Goal: Find specific page/section: Find specific page/section

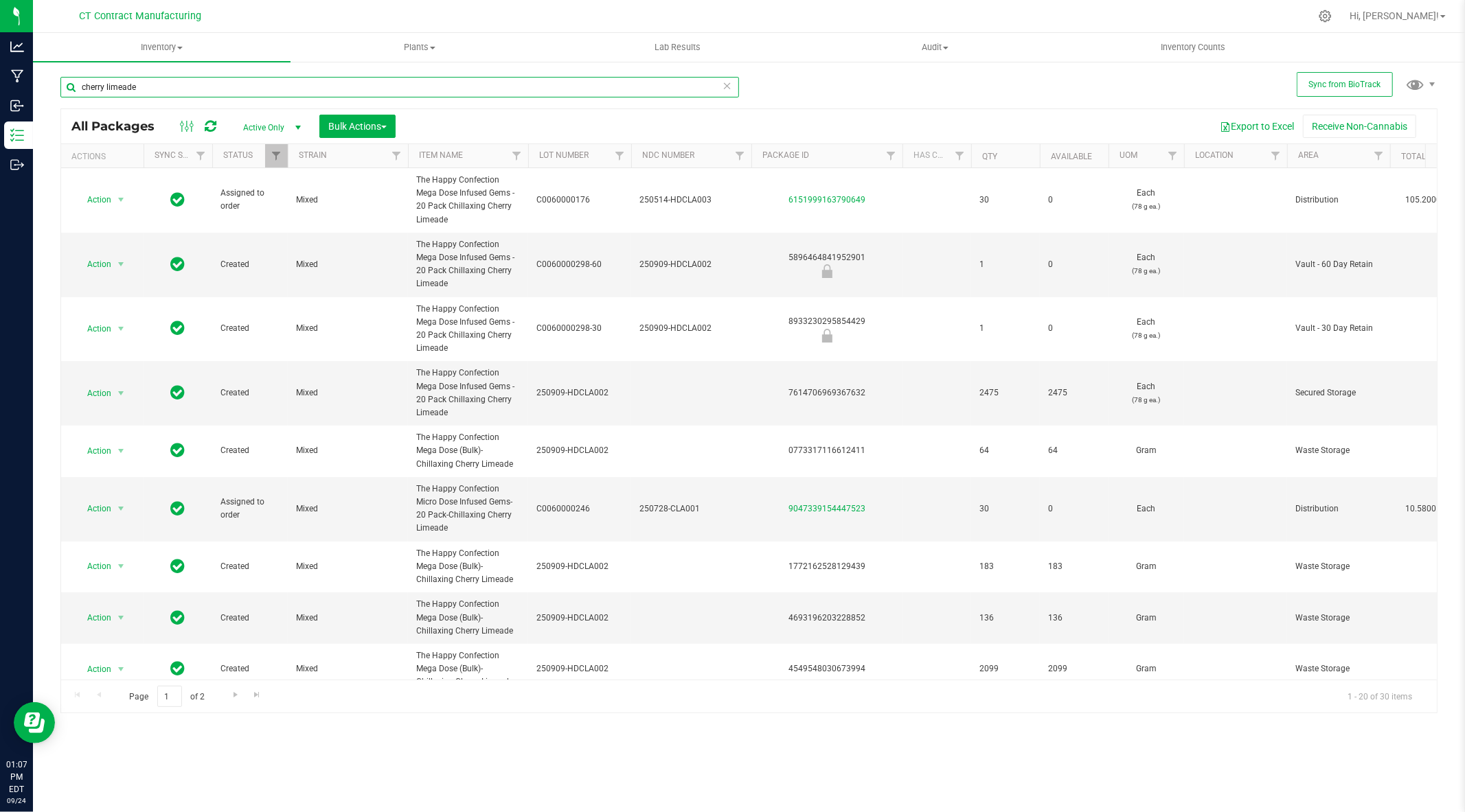
click at [167, 88] on input "cherry limeade" at bounding box center [400, 87] width 679 height 20
click at [209, 123] on icon at bounding box center [210, 126] width 12 height 14
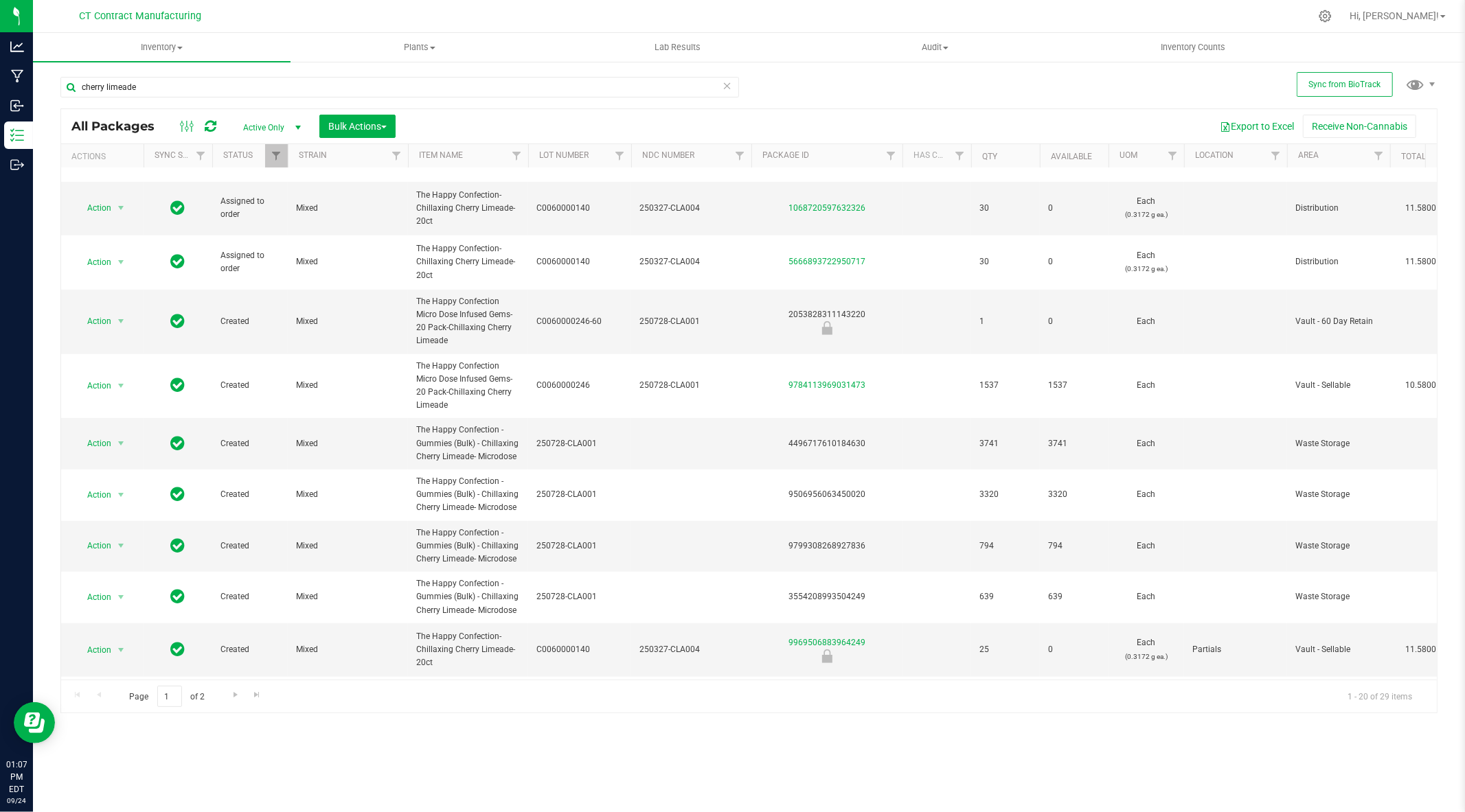
scroll to position [627, 0]
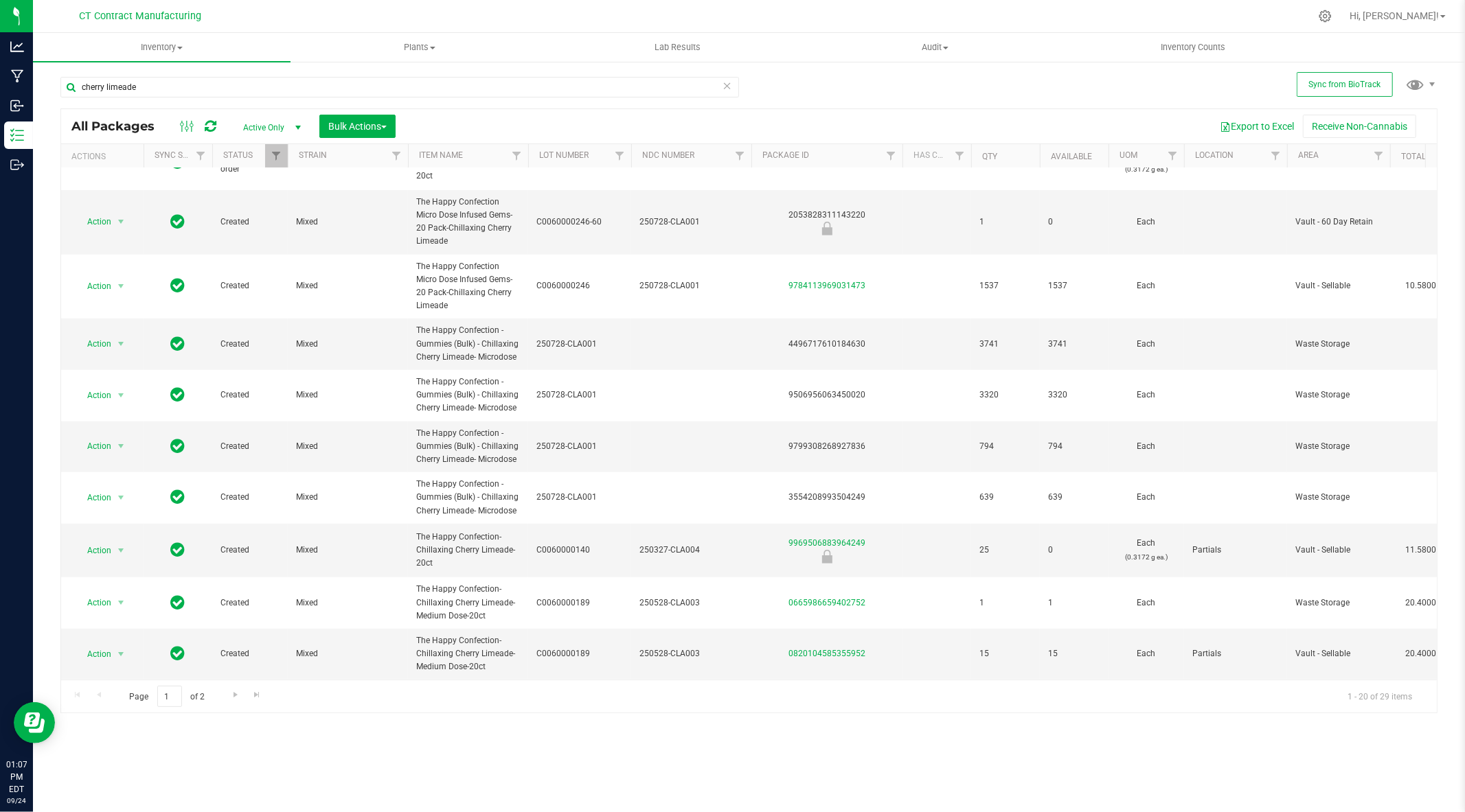
click at [536, 741] on div "Inventory All packages All inventory Waste log Create inventory Plants All plan…" at bounding box center [749, 422] width 1431 height 779
click at [553, 18] on div at bounding box center [778, 16] width 1064 height 27
click at [105, 86] on input "cherry limeade" at bounding box center [400, 87] width 679 height 20
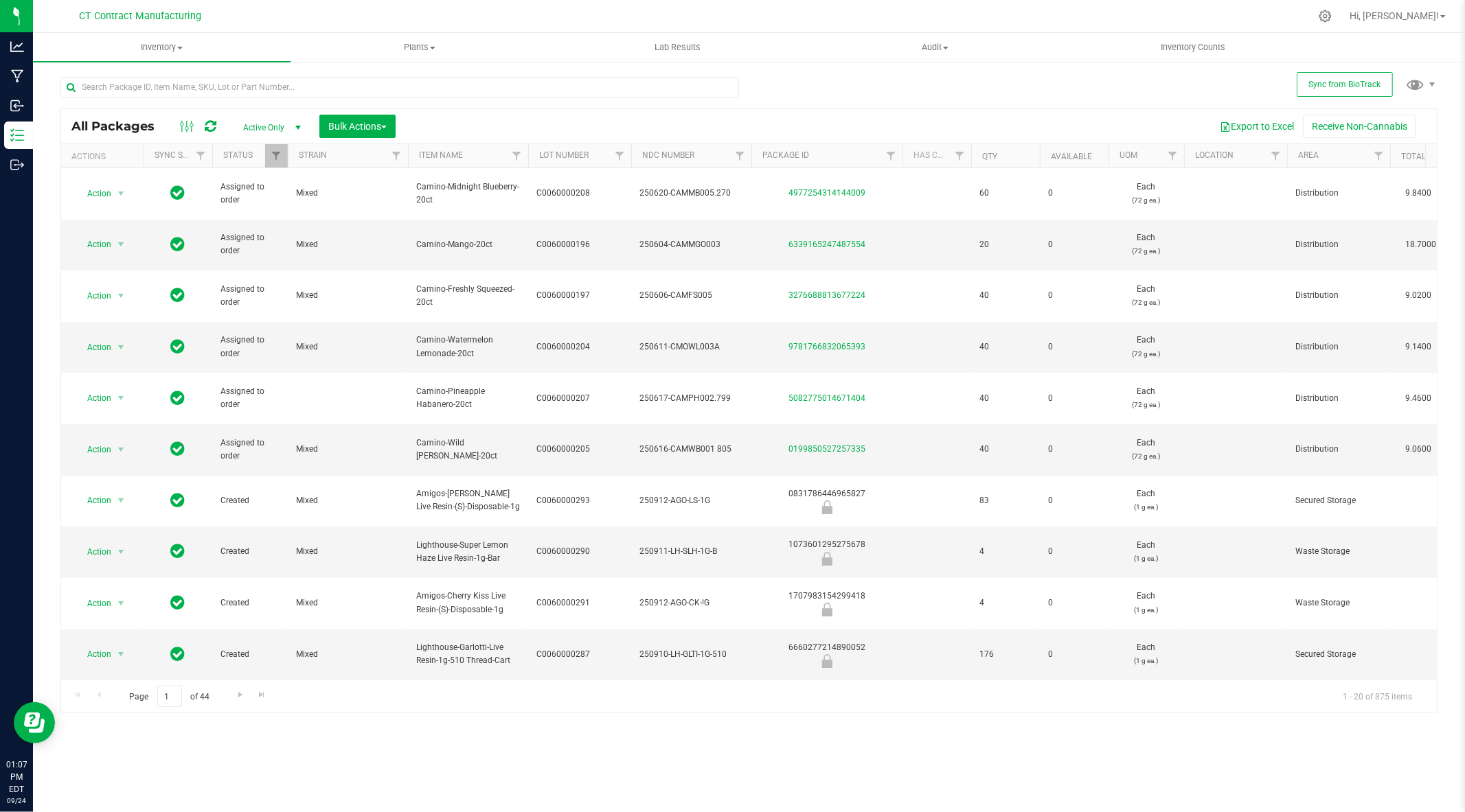
click at [378, 15] on div at bounding box center [778, 16] width 1064 height 27
click at [381, 9] on div at bounding box center [778, 16] width 1064 height 27
click at [388, 10] on div at bounding box center [778, 16] width 1064 height 27
click at [505, 12] on div at bounding box center [778, 16] width 1064 height 27
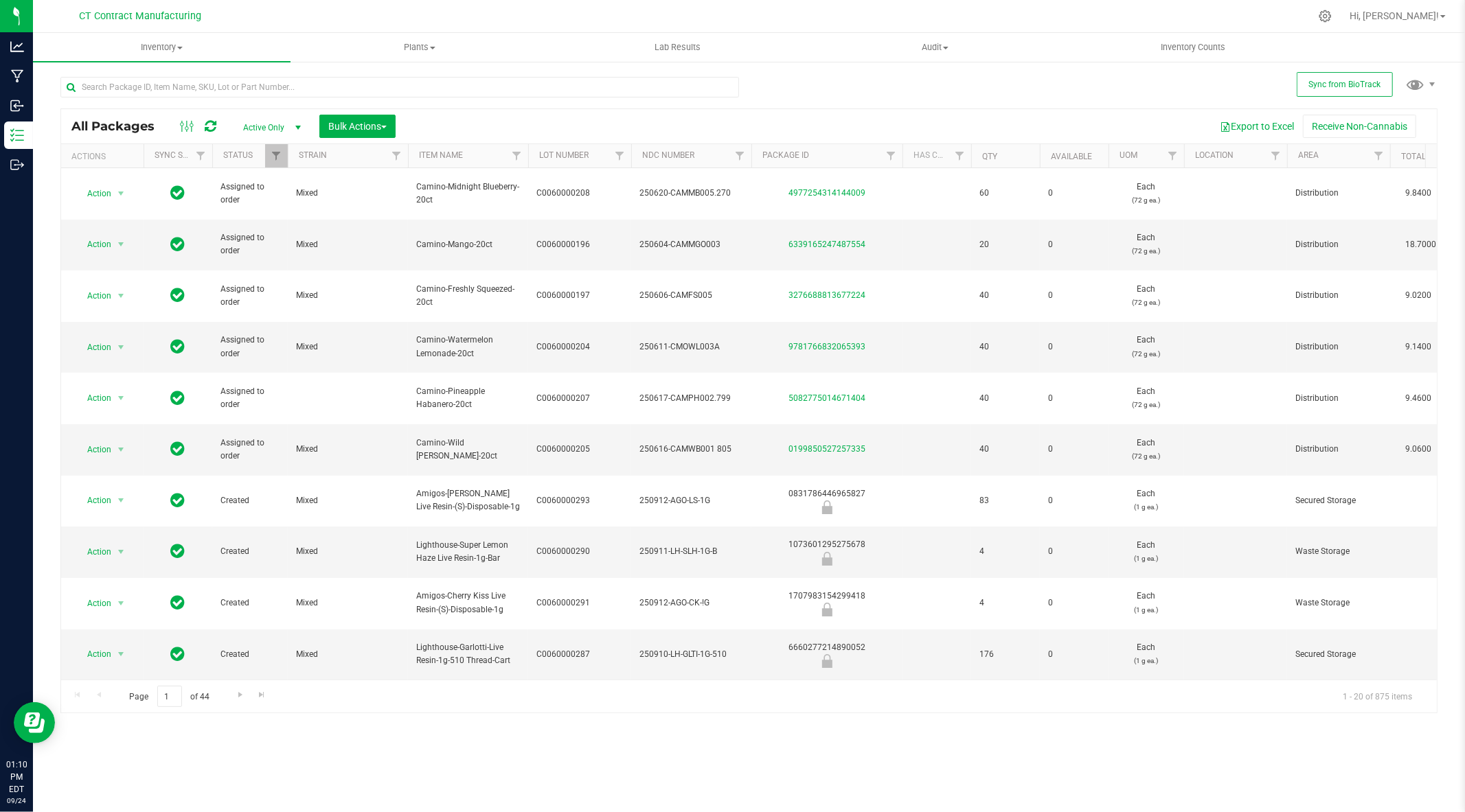
click at [503, 12] on div at bounding box center [778, 16] width 1064 height 27
click at [512, 7] on div at bounding box center [778, 16] width 1064 height 27
